Goal: Task Accomplishment & Management: Manage account settings

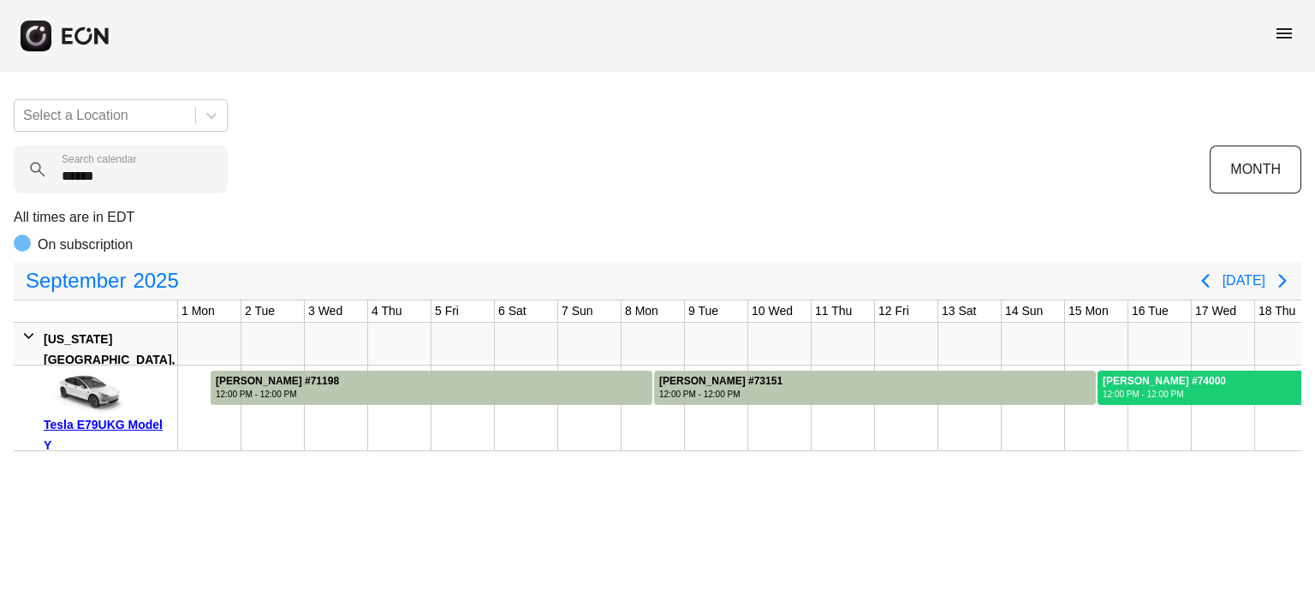
scroll to position [0, 612]
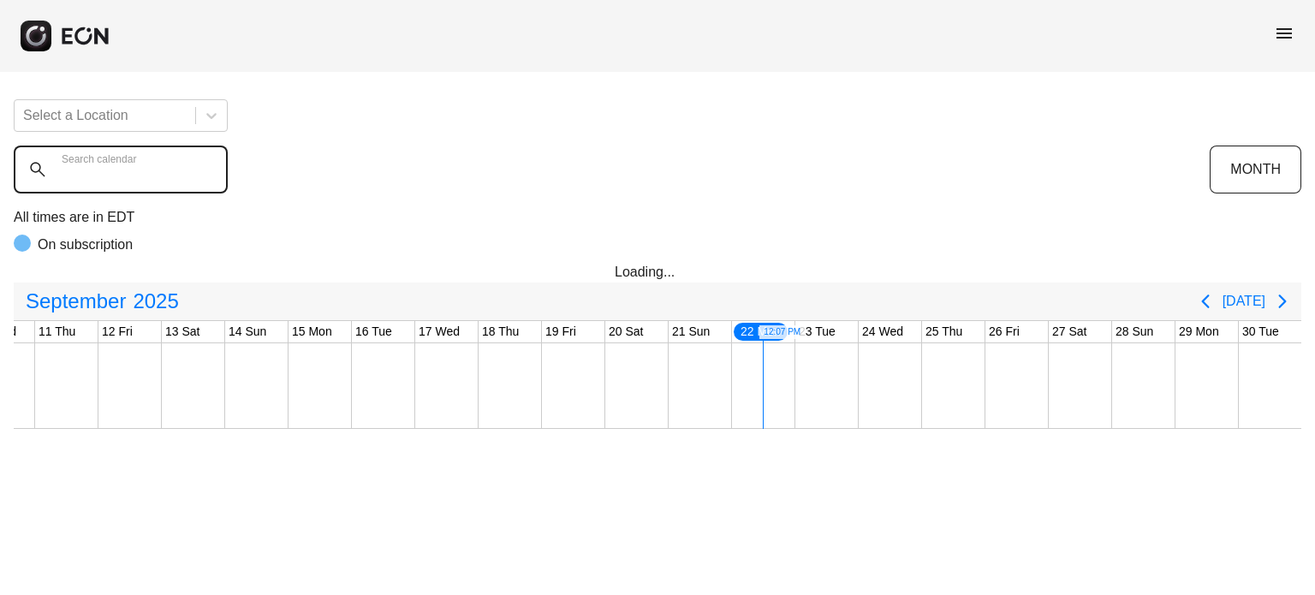
click at [127, 181] on calendar "Search calendar" at bounding box center [121, 170] width 214 height 48
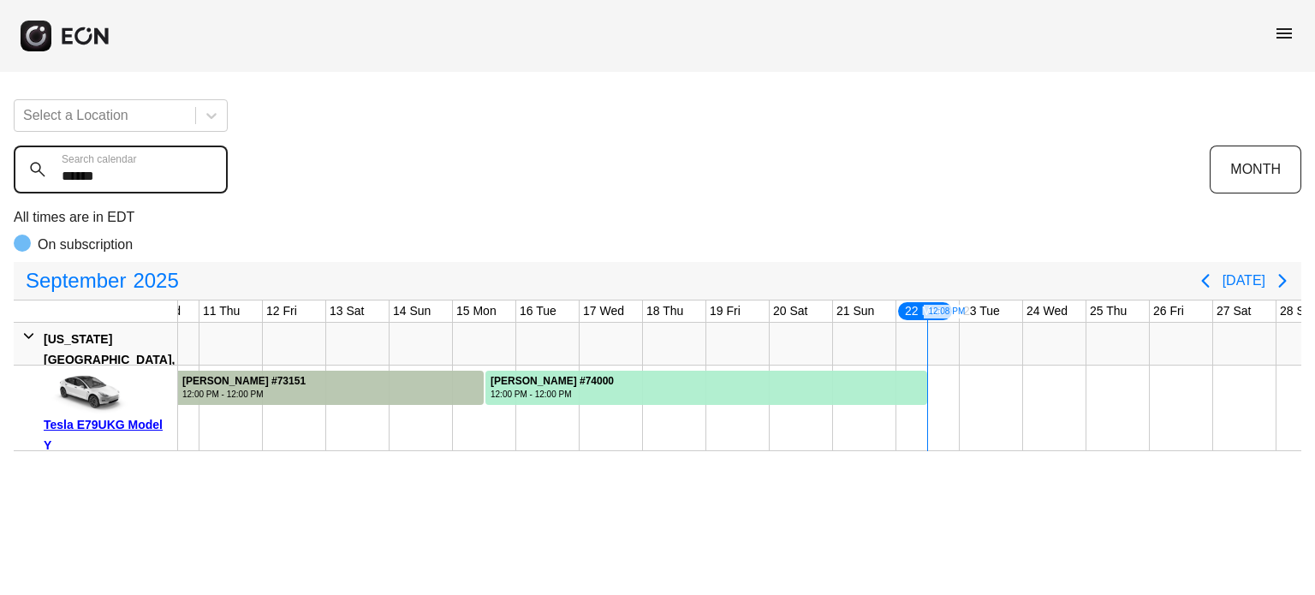
type calendar "******"
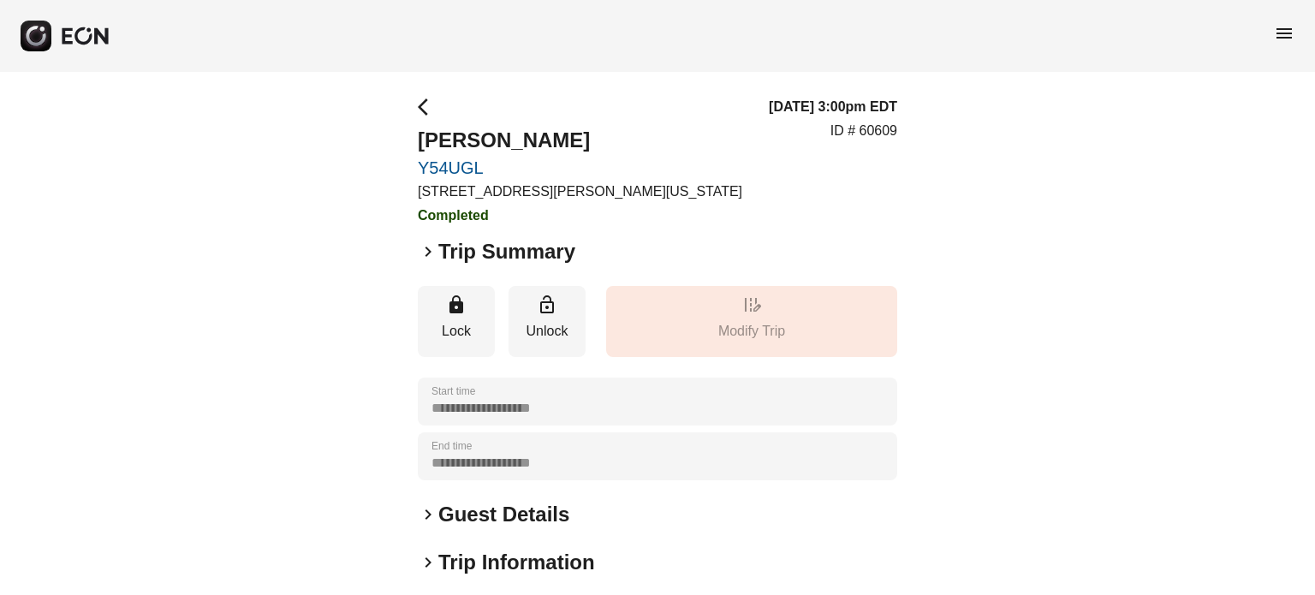
click at [885, 134] on p "ID # 60609" at bounding box center [863, 131] width 67 height 21
copy p "60609"
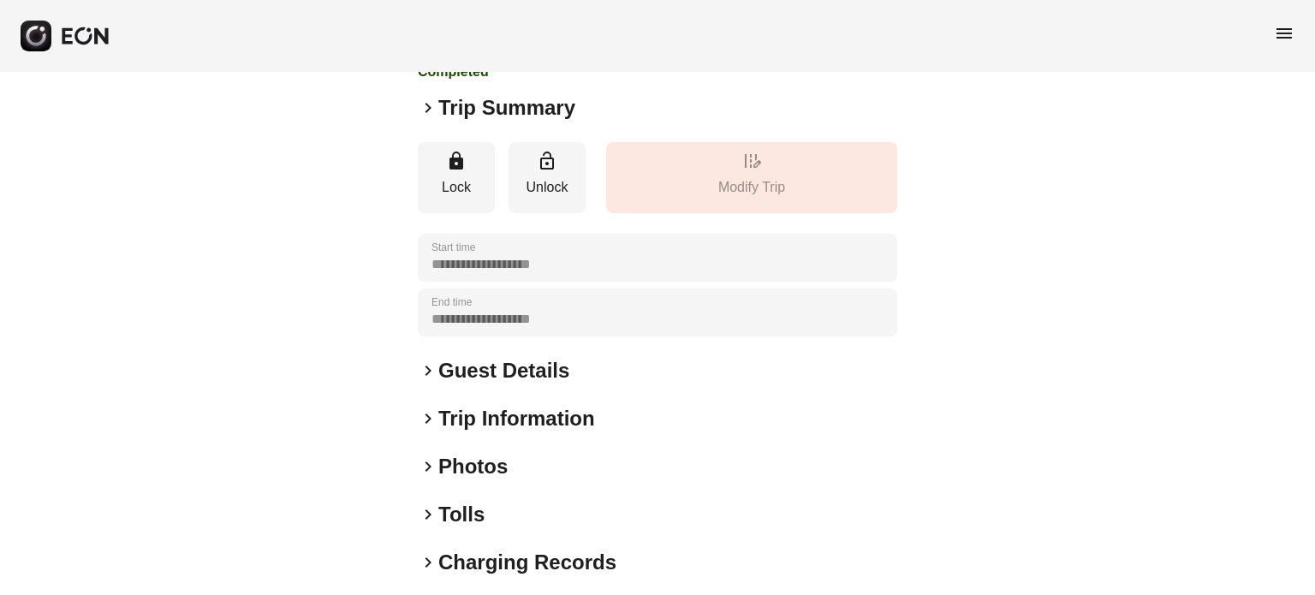
scroll to position [171, 0]
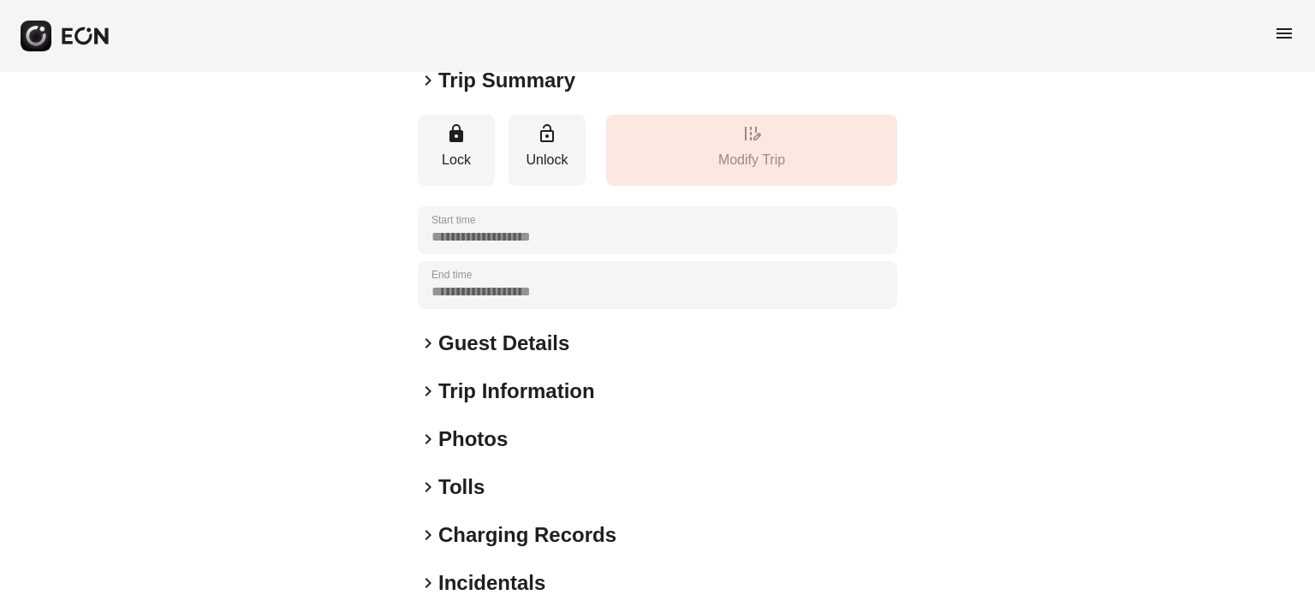
click at [486, 352] on h2 "Guest Details" at bounding box center [503, 343] width 131 height 27
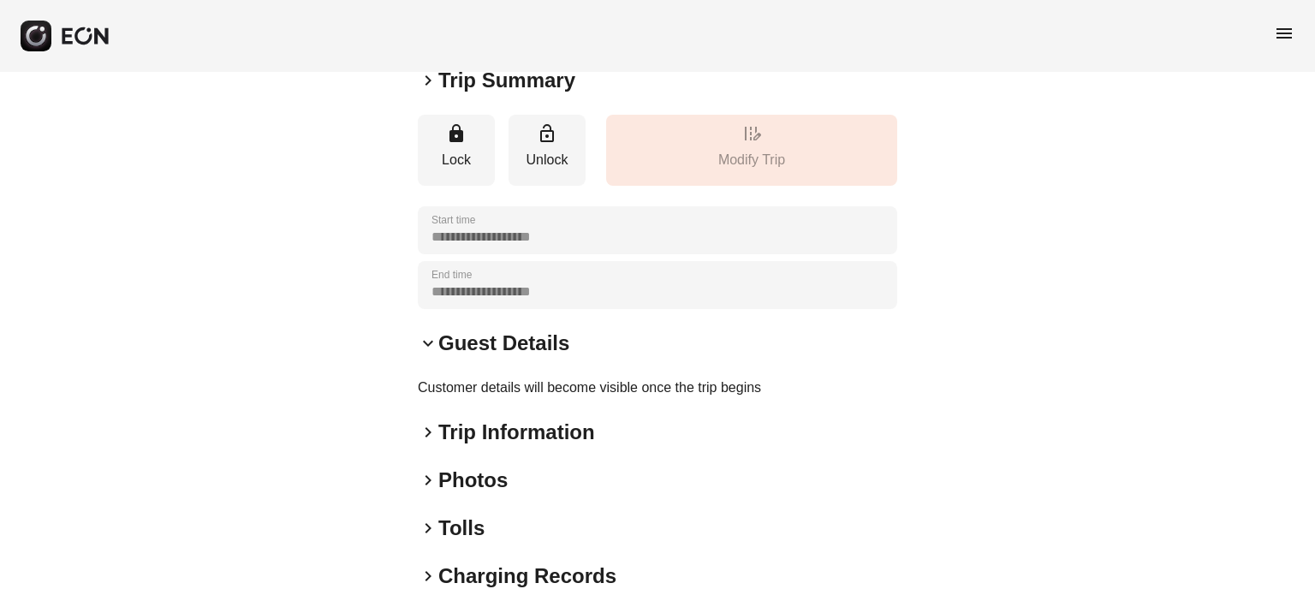
click at [532, 342] on h2 "Guest Details" at bounding box center [503, 343] width 131 height 27
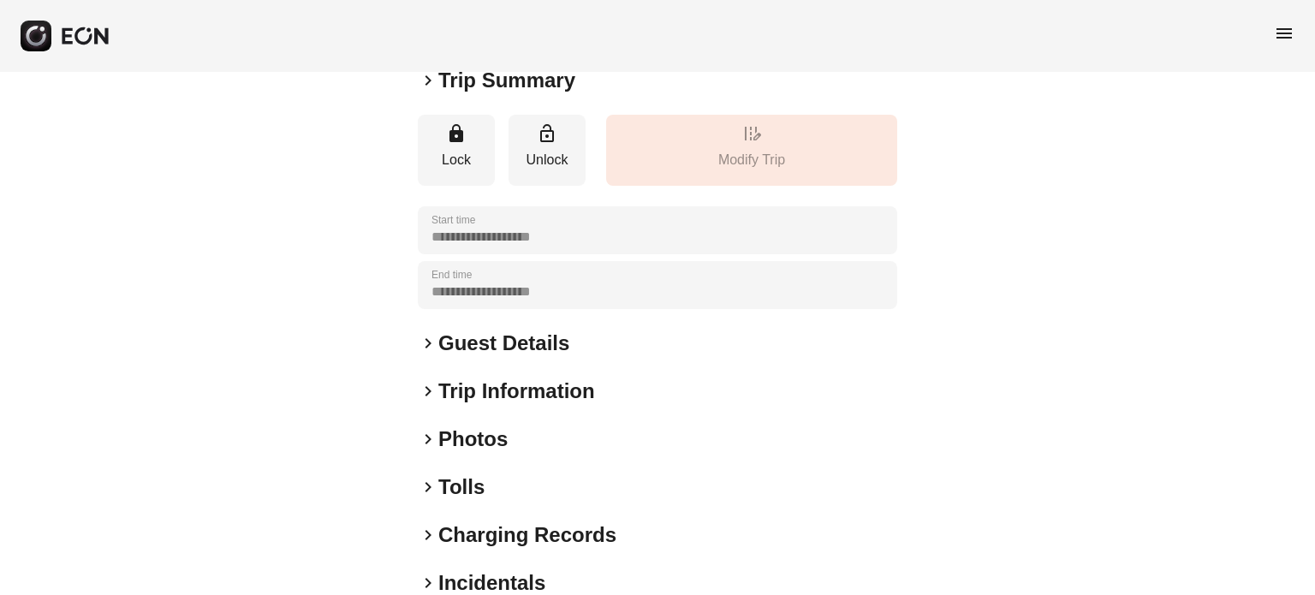
scroll to position [0, 0]
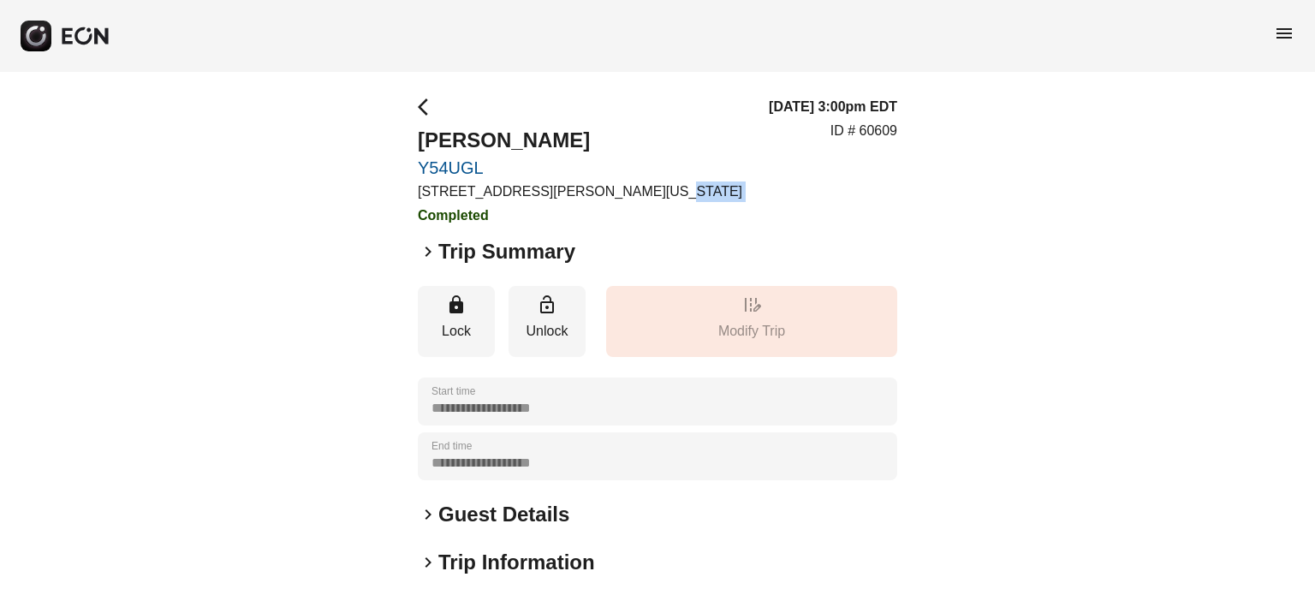
drag, startPoint x: 691, startPoint y: 187, endPoint x: 315, endPoint y: 207, distance: 376.4
click at [315, 207] on div "**********" at bounding box center [657, 463] width 1315 height 782
click at [455, 264] on h2 "Trip Summary" at bounding box center [506, 251] width 137 height 27
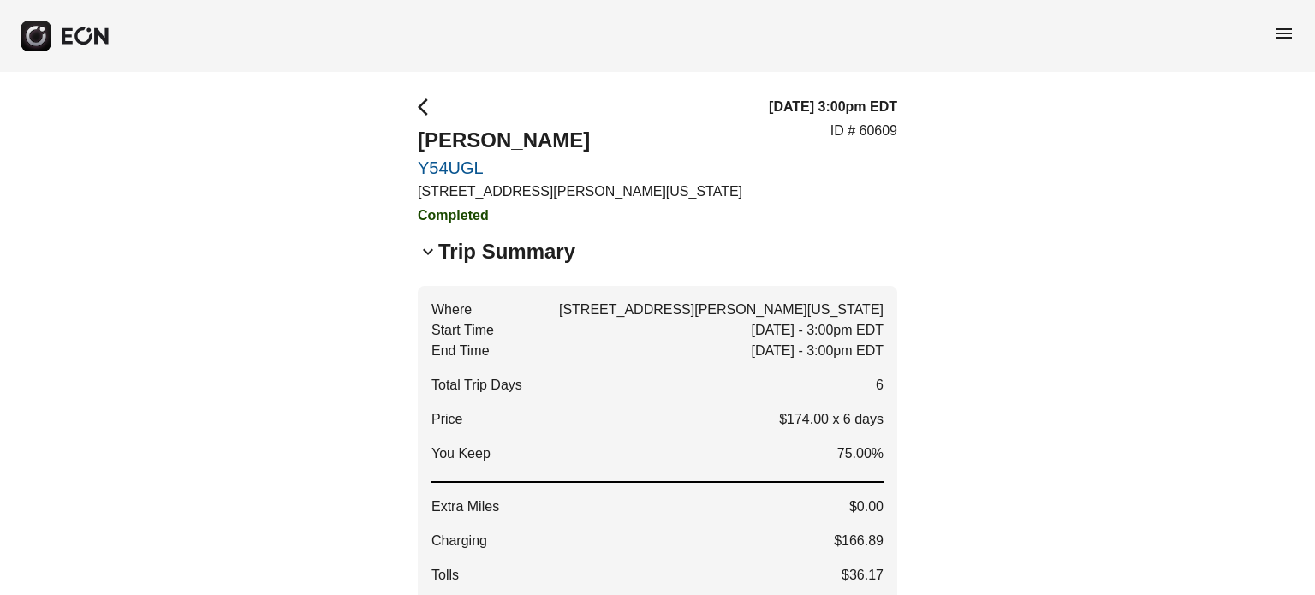
click at [459, 242] on h2 "Trip Summary" at bounding box center [506, 251] width 137 height 27
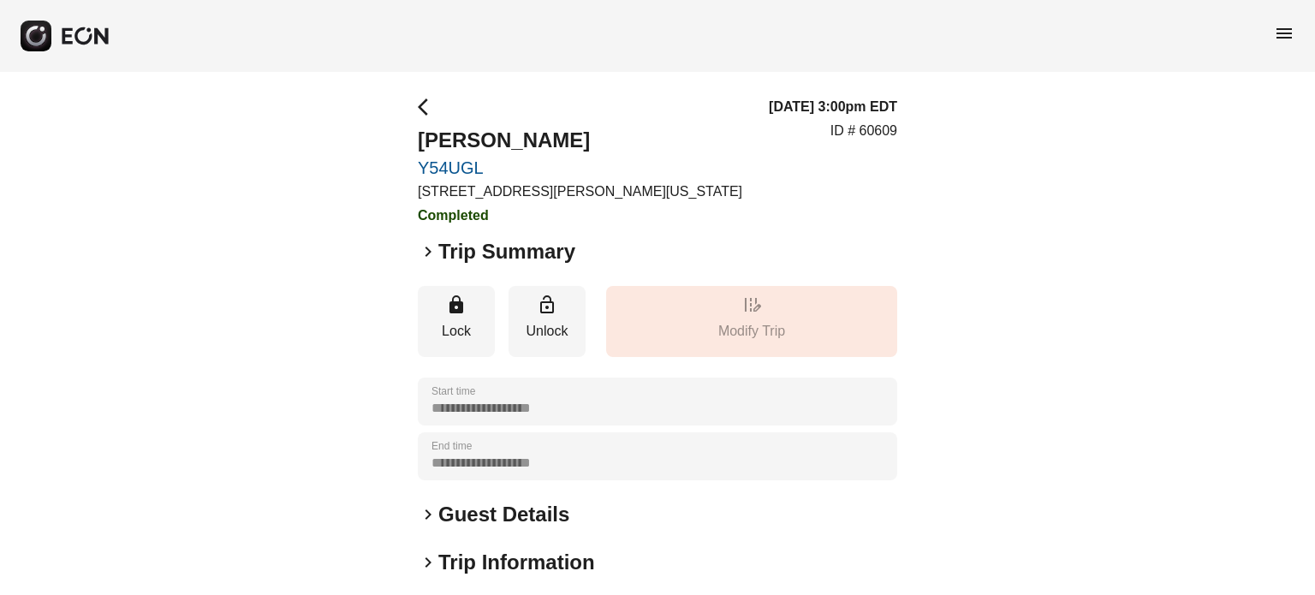
click at [457, 242] on h2 "Trip Summary" at bounding box center [506, 251] width 137 height 27
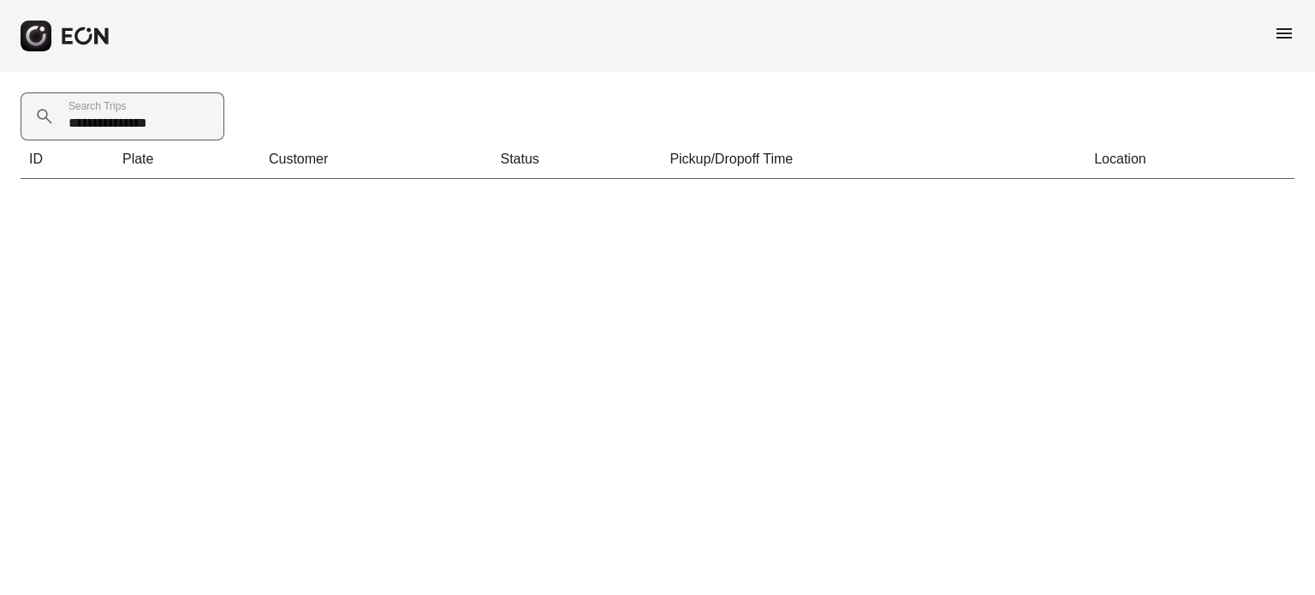
drag, startPoint x: 178, startPoint y: 133, endPoint x: 152, endPoint y: 107, distance: 36.3
click at [178, 133] on Trips "**********" at bounding box center [123, 116] width 204 height 48
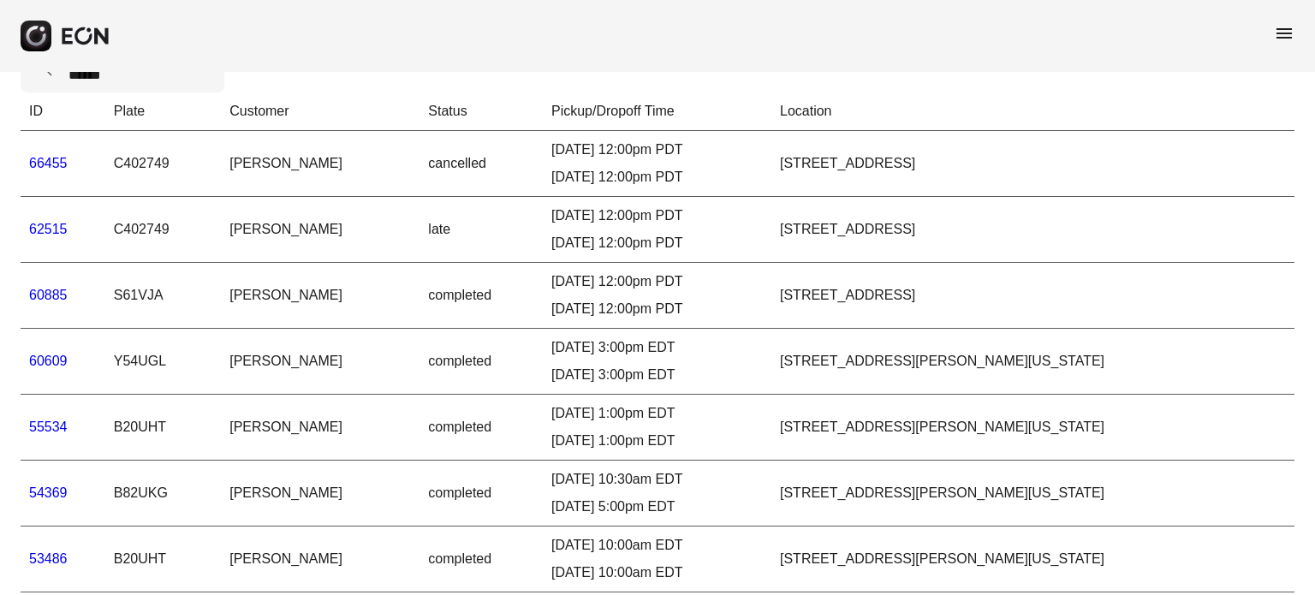
scroll to position [86, 0]
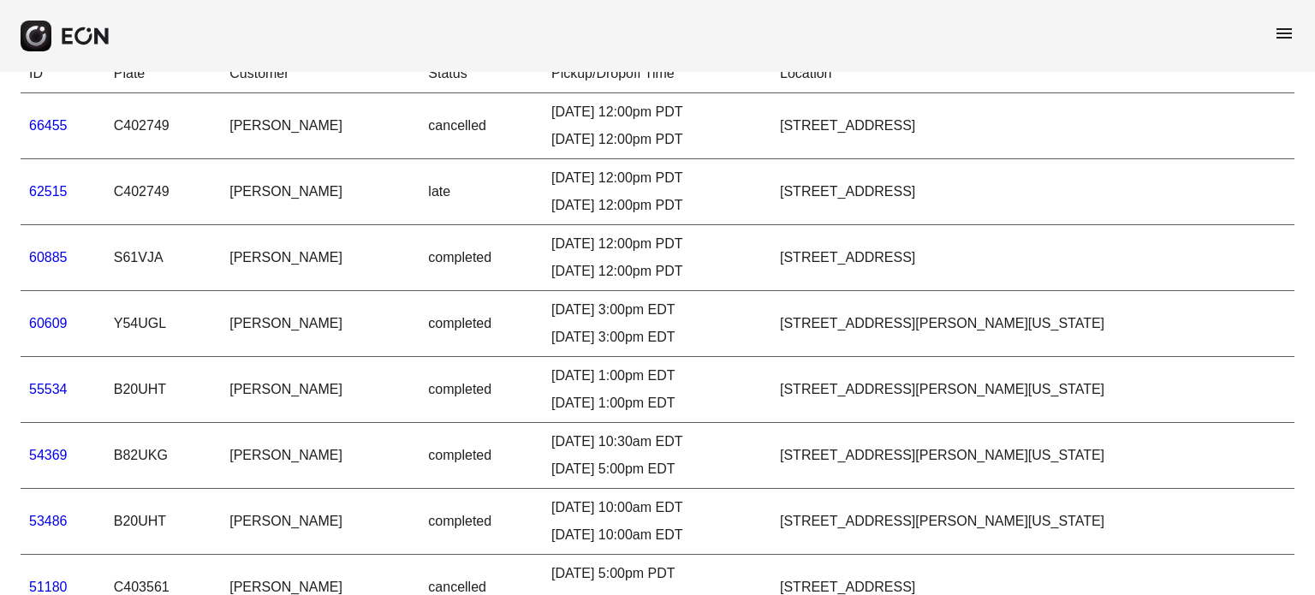
type Trips "******"
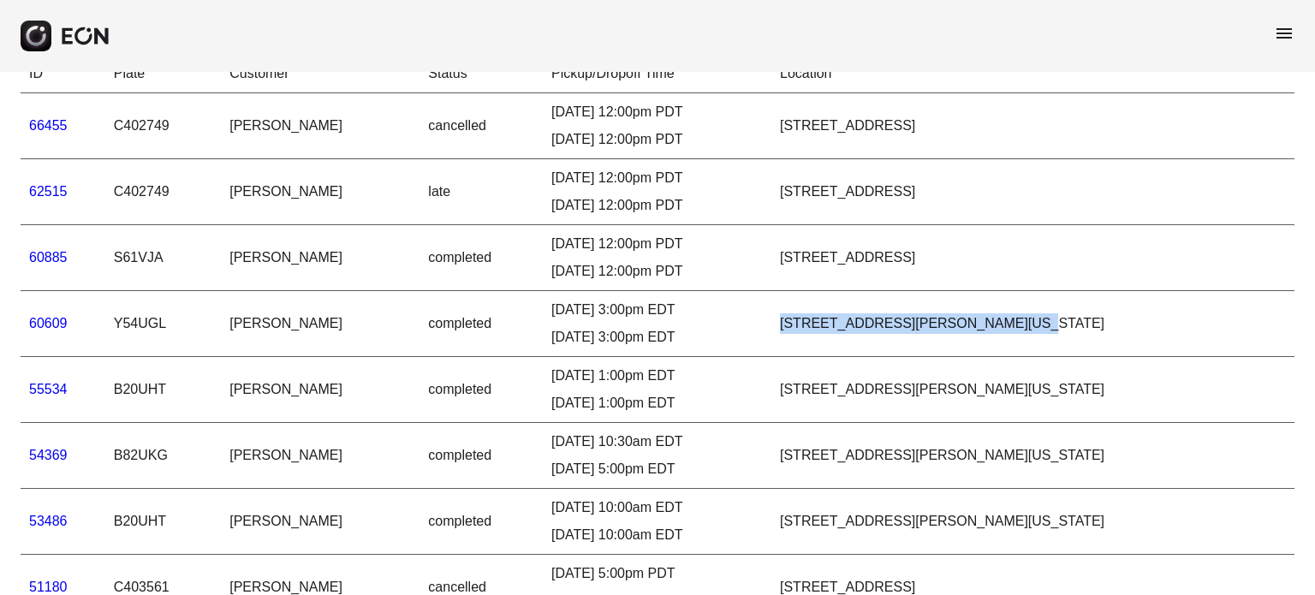
drag, startPoint x: 812, startPoint y: 324, endPoint x: 1197, endPoint y: 341, distance: 385.6
click at [1197, 341] on td "[STREET_ADDRESS][PERSON_NAME][US_STATE]" at bounding box center [1032, 324] width 523 height 66
click at [1196, 338] on td "[STREET_ADDRESS][PERSON_NAME][US_STATE]" at bounding box center [1032, 324] width 523 height 66
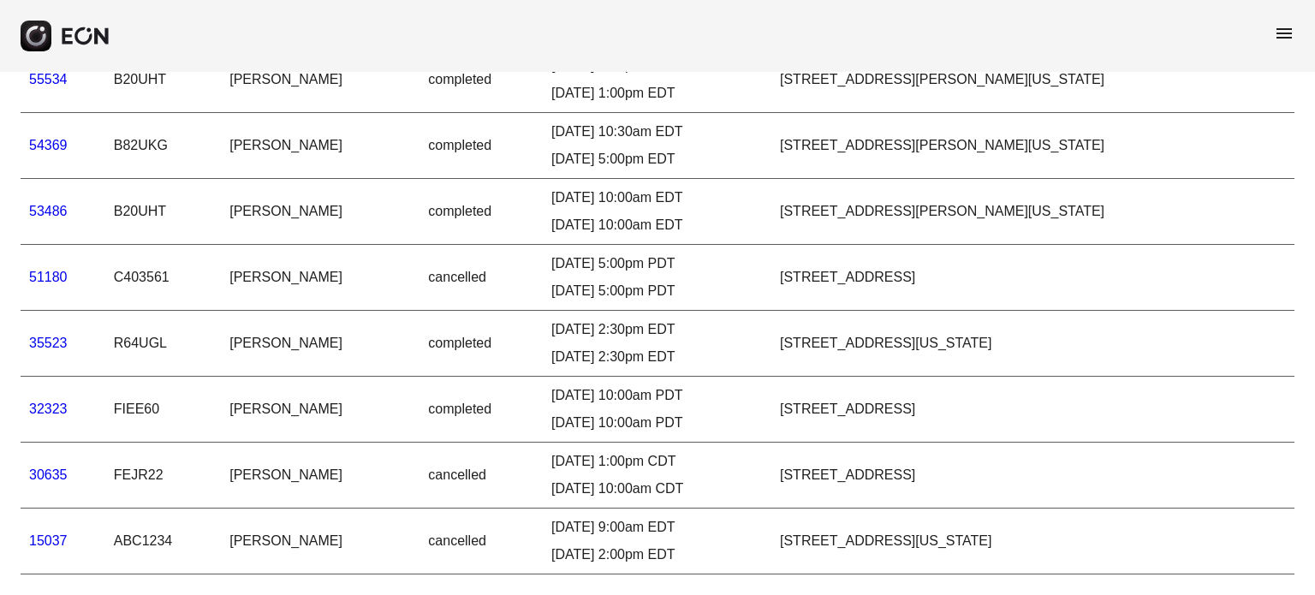
scroll to position [0, 0]
